Goal: Obtain resource: Obtain resource

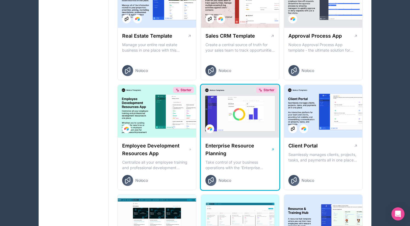
scroll to position [383, 0]
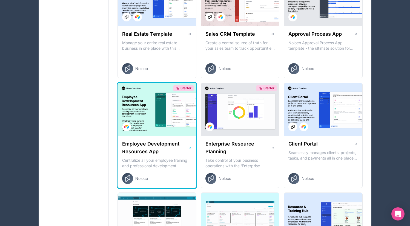
click at [168, 148] on h1 "Employee Development Resources App" at bounding box center [155, 147] width 66 height 15
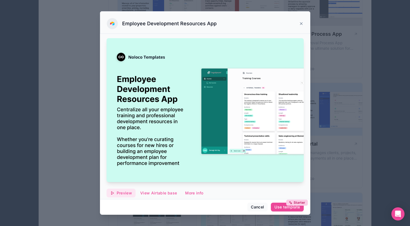
click at [129, 190] on span "Preview" at bounding box center [124, 192] width 15 height 5
click at [301, 25] on icon at bounding box center [301, 23] width 4 height 4
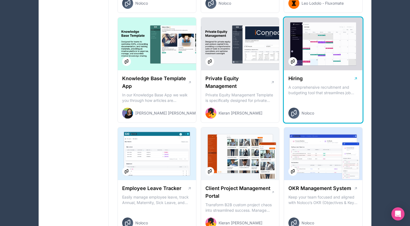
scroll to position [669, 0]
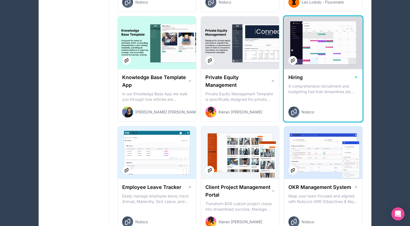
click at [341, 61] on div at bounding box center [323, 42] width 78 height 53
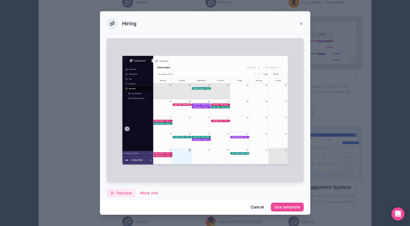
click at [118, 190] on span "Preview" at bounding box center [124, 192] width 15 height 5
click at [52, 67] on div at bounding box center [205, 113] width 410 height 226
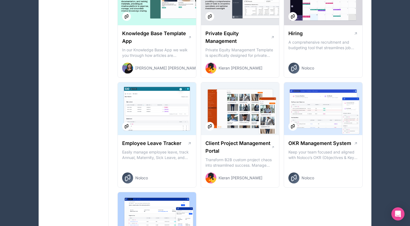
scroll to position [819, 0]
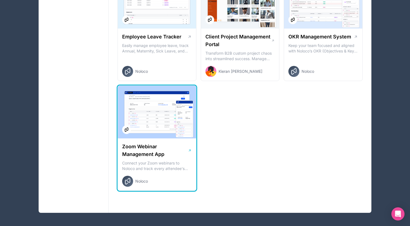
click at [148, 135] on div at bounding box center [157, 112] width 78 height 53
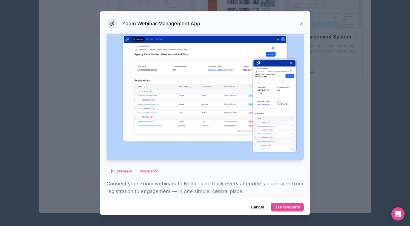
scroll to position [37, 0]
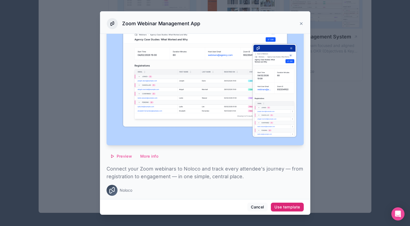
click at [284, 206] on div "Use template" at bounding box center [287, 206] width 25 height 5
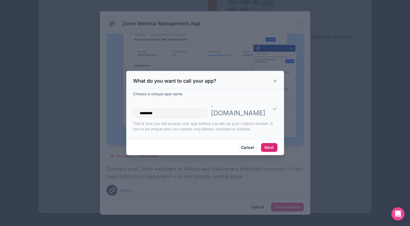
type input "*********"
click at [267, 143] on button "Next" at bounding box center [269, 147] width 16 height 9
